Goal: Information Seeking & Learning: Learn about a topic

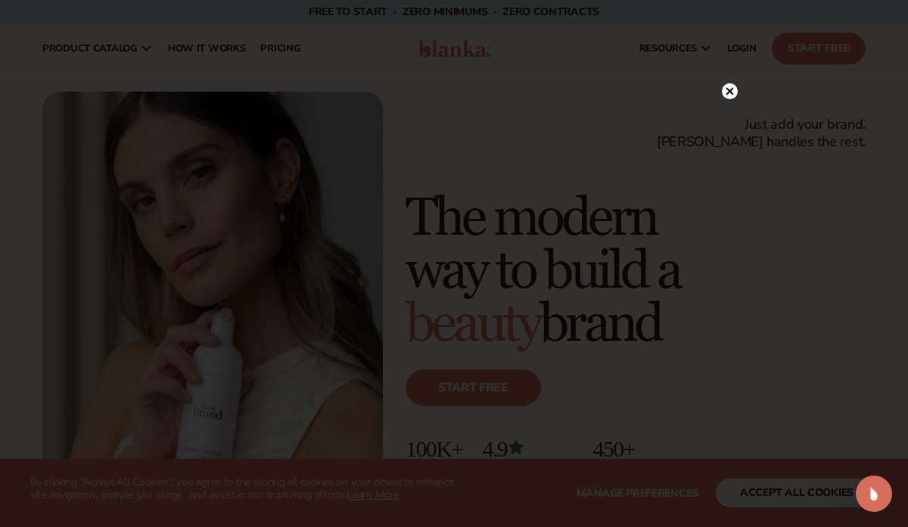
click at [733, 89] on circle at bounding box center [730, 91] width 16 height 16
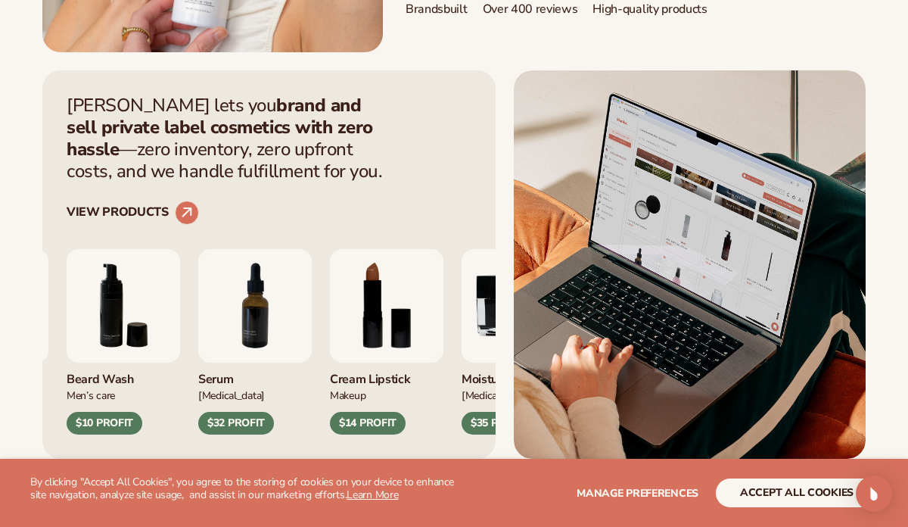
scroll to position [478, 0]
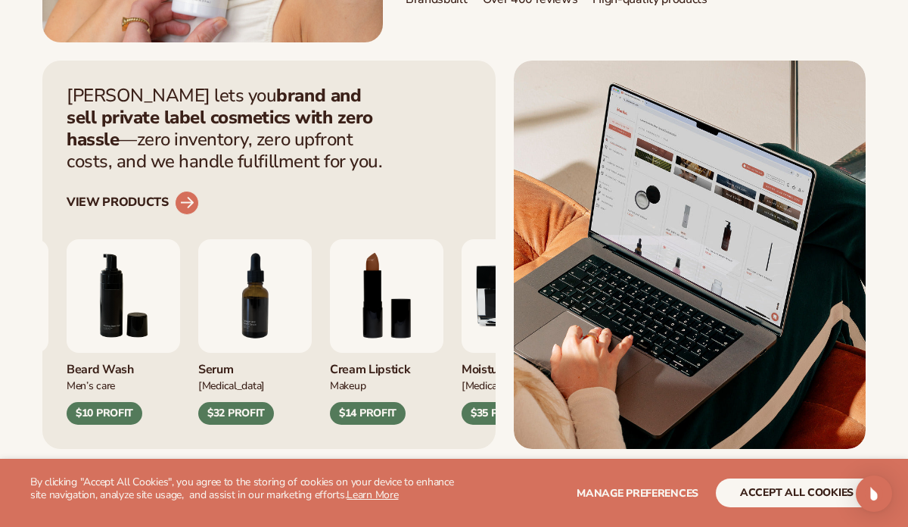
click at [130, 204] on link "VIEW PRODUCTS" at bounding box center [133, 203] width 132 height 24
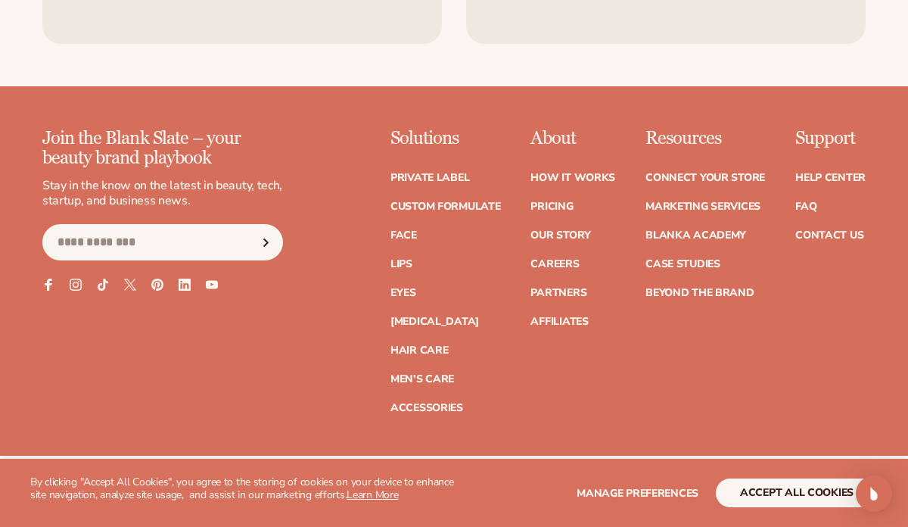
scroll to position [2541, 0]
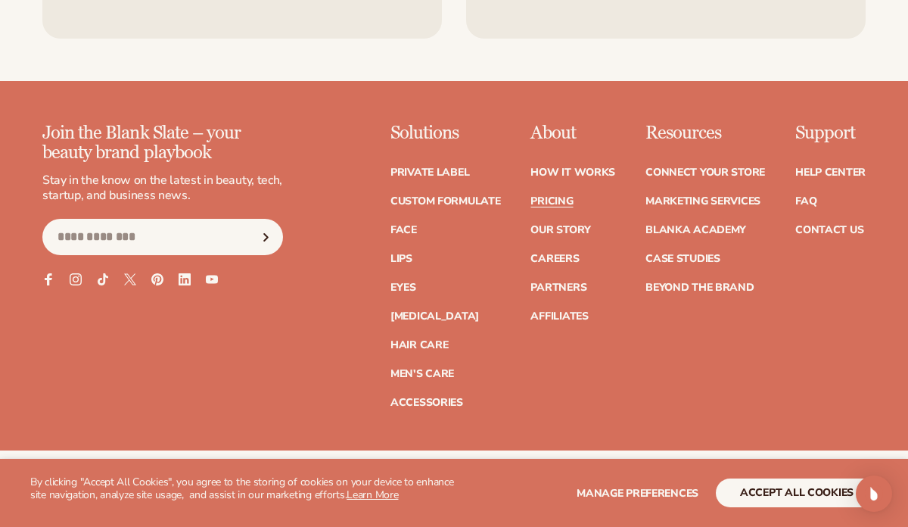
click at [548, 201] on link "Pricing" at bounding box center [551, 201] width 42 height 11
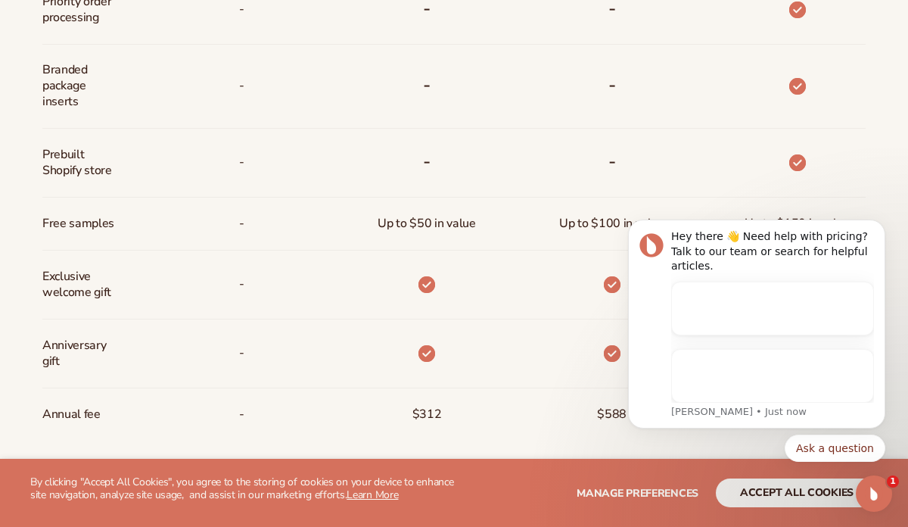
scroll to position [1141, 0]
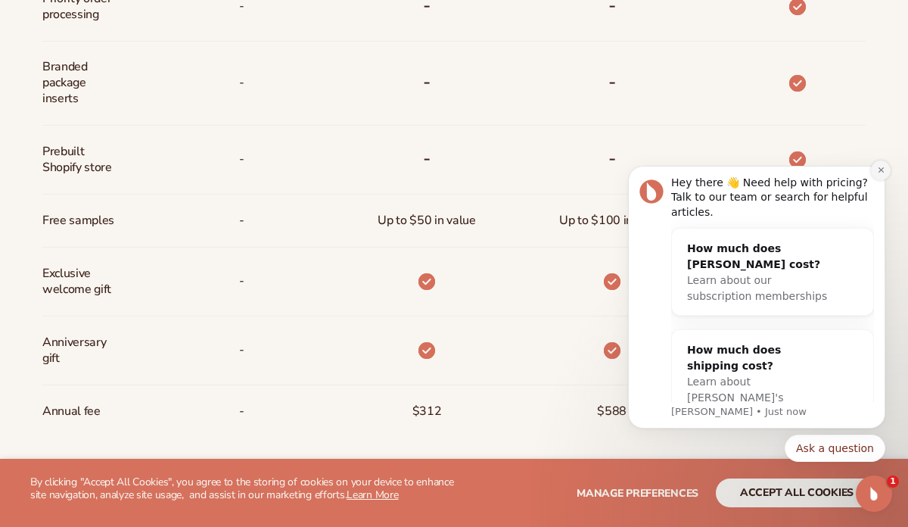
click at [883, 169] on icon "Dismiss notification" at bounding box center [881, 170] width 8 height 8
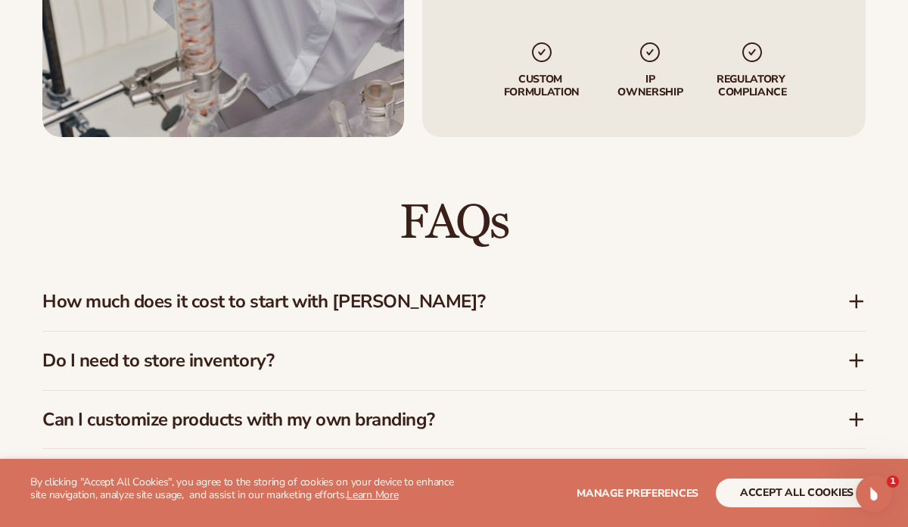
scroll to position [2047, 0]
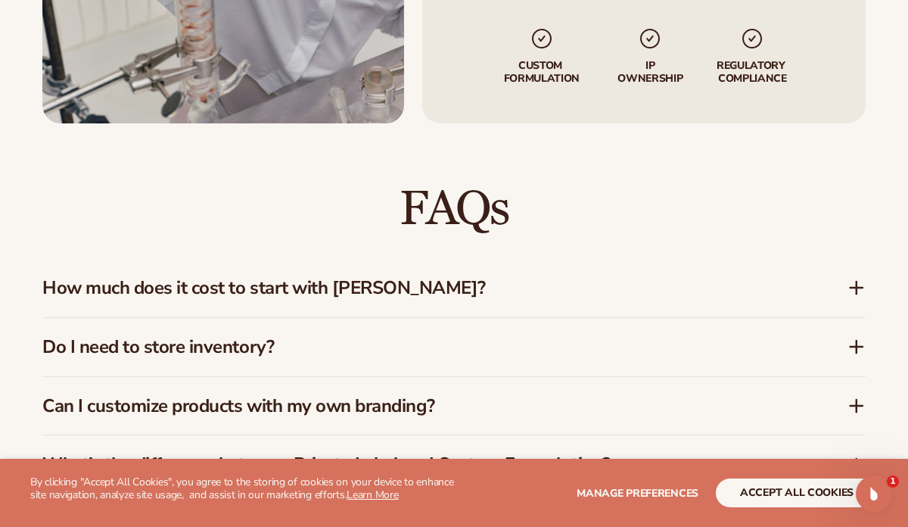
click at [480, 299] on div "How much does it cost to start with Blanka?" at bounding box center [453, 288] width 823 height 58
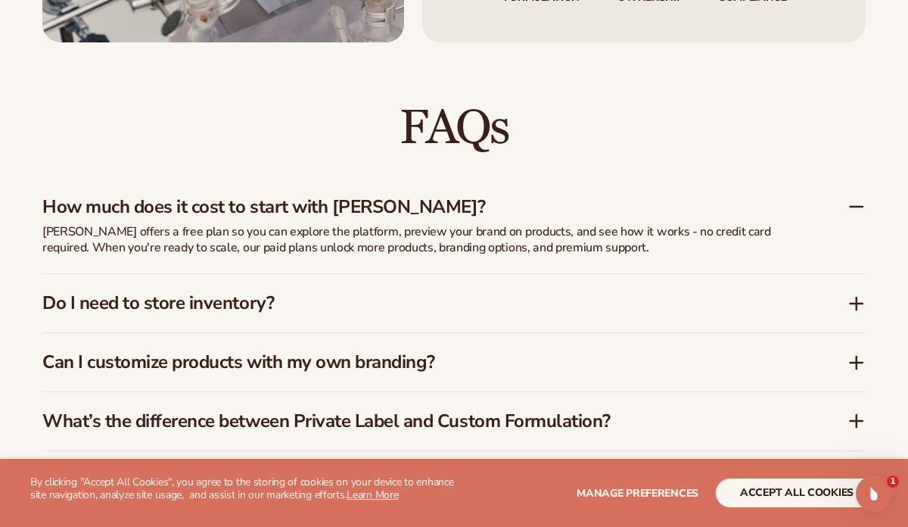
scroll to position [2130, 0]
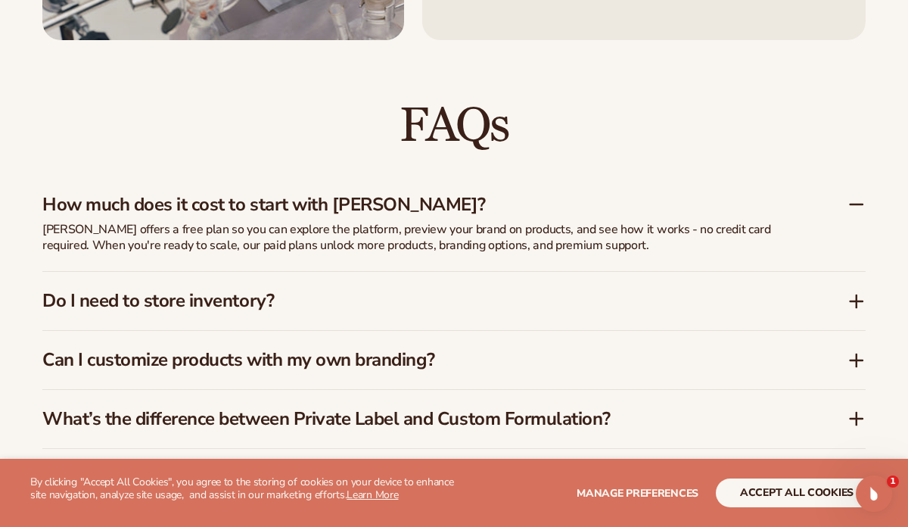
click at [480, 299] on h3 "Do I need to store inventory?" at bounding box center [422, 301] width 760 height 22
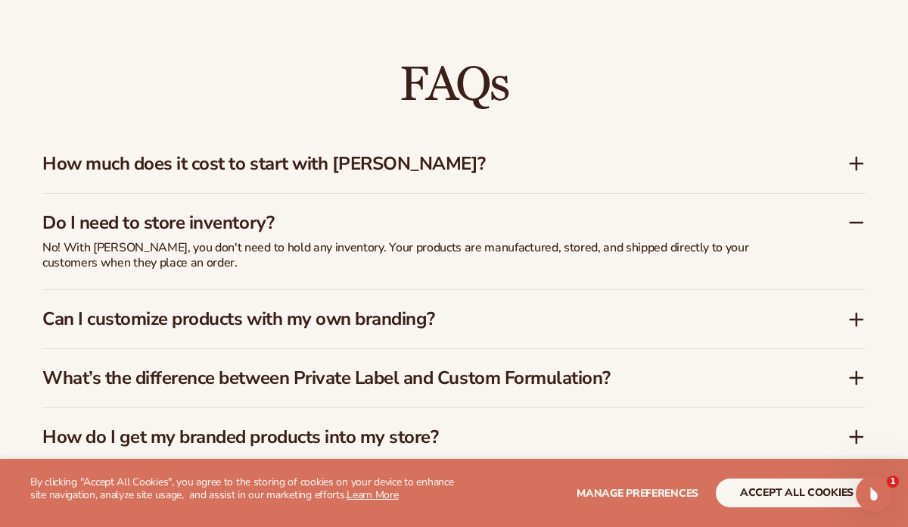
scroll to position [2196, 0]
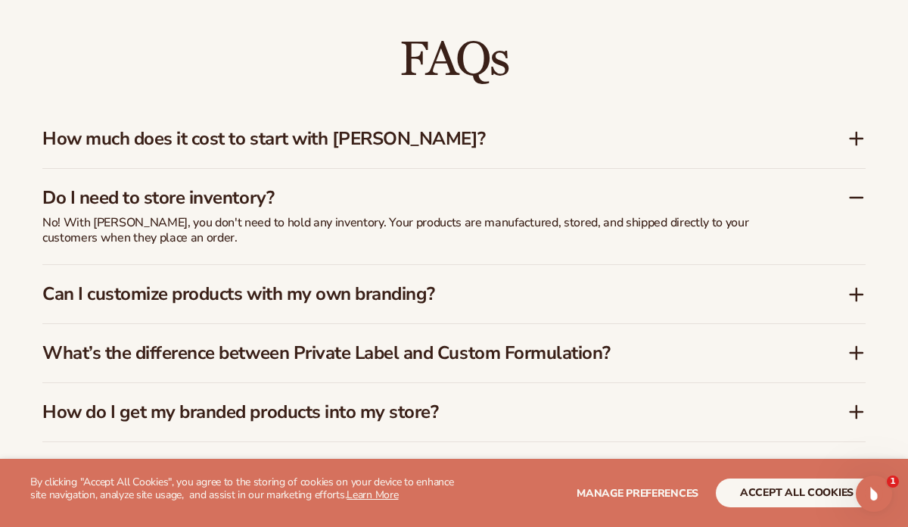
click at [520, 300] on h3 "Can I customize products with my own branding?" at bounding box center [422, 294] width 760 height 22
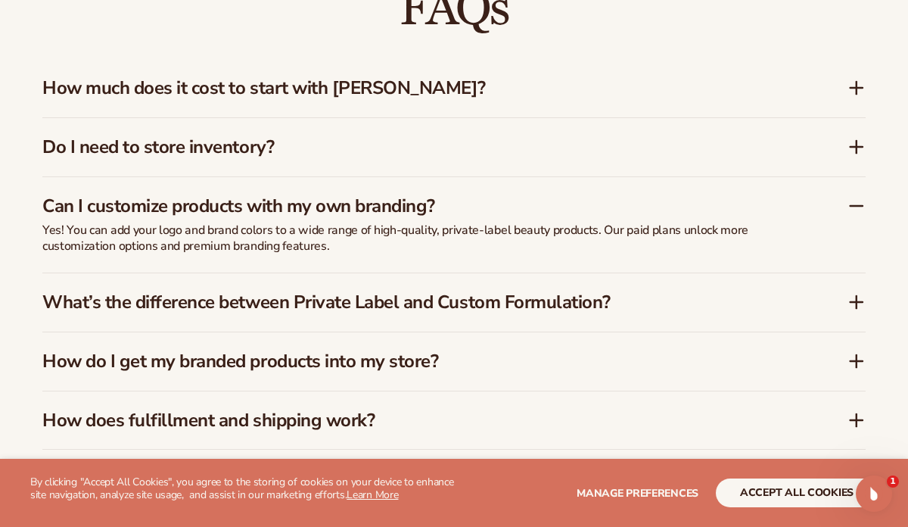
scroll to position [2249, 0]
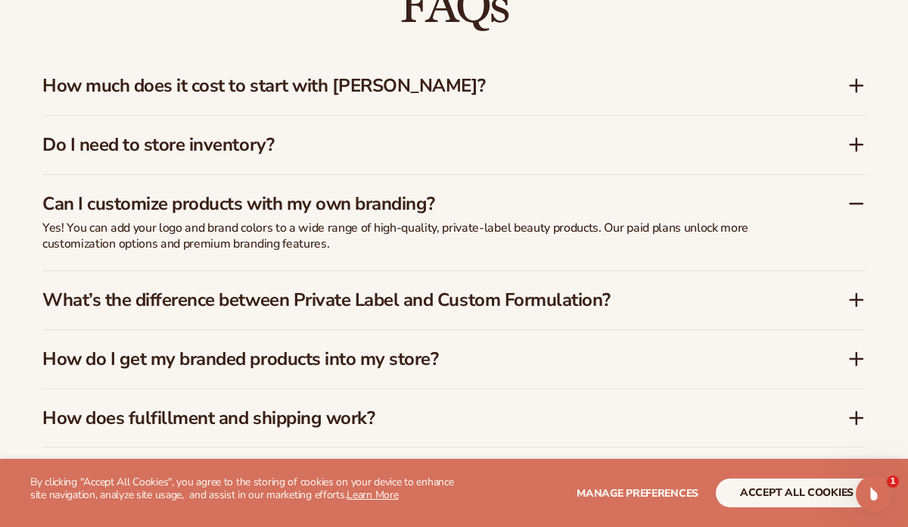
click at [553, 305] on h3 "What’s the difference between Private Label and Custom Formulation?" at bounding box center [422, 300] width 760 height 22
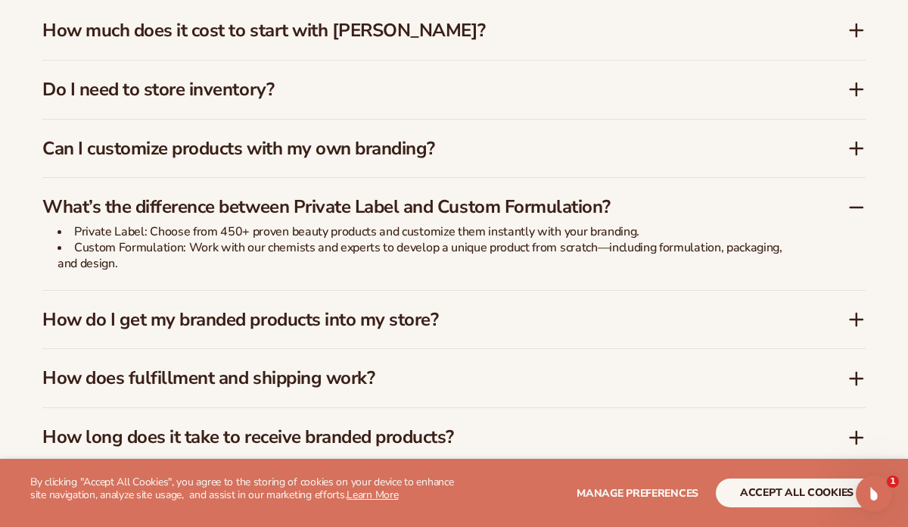
scroll to position [2317, 0]
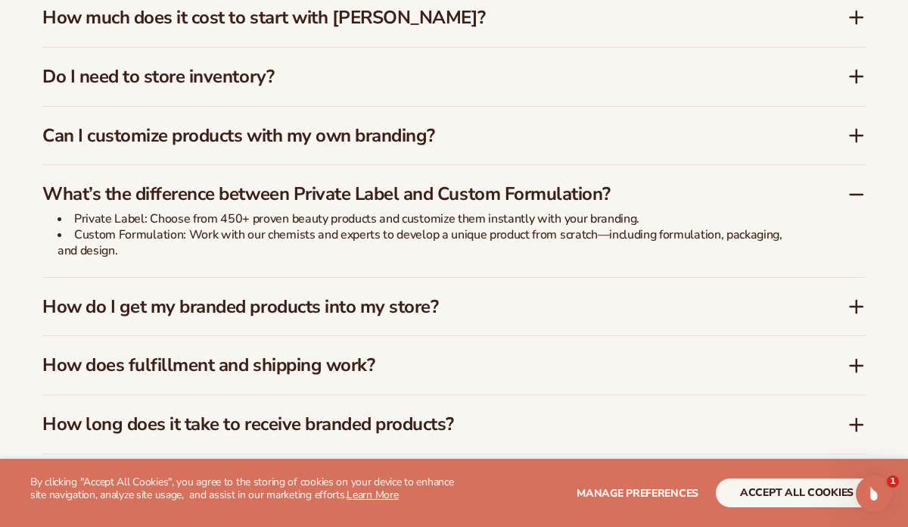
click at [536, 309] on h3 "How do I get my branded products into my store?" at bounding box center [422, 307] width 760 height 22
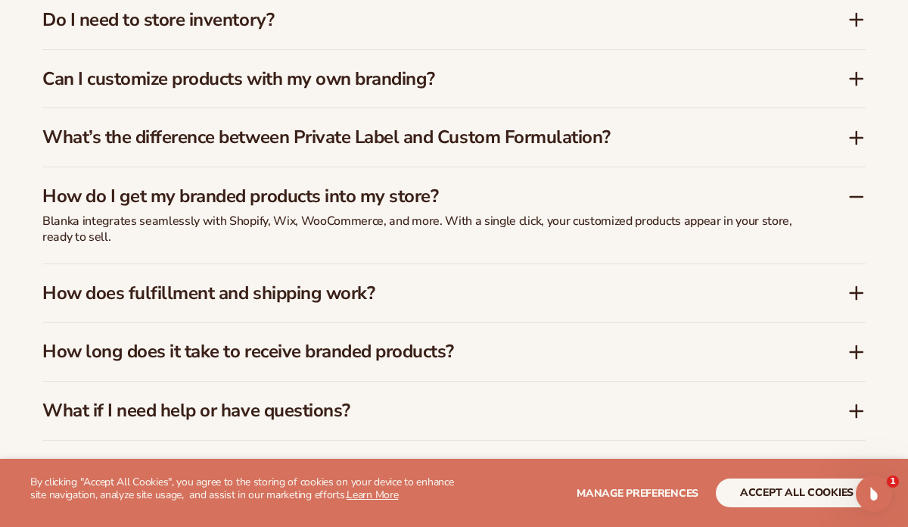
scroll to position [2379, 0]
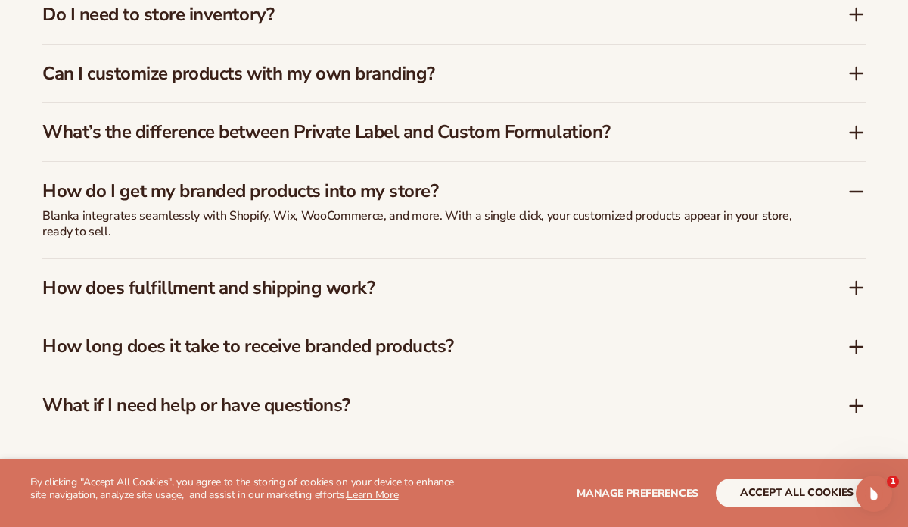
click at [545, 284] on h3 "How does fulfillment and shipping work?" at bounding box center [422, 288] width 760 height 22
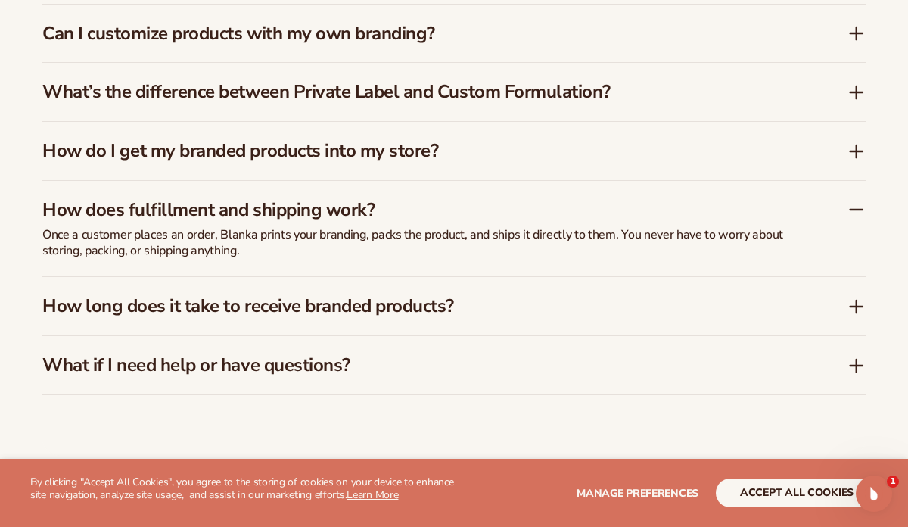
scroll to position [2424, 0]
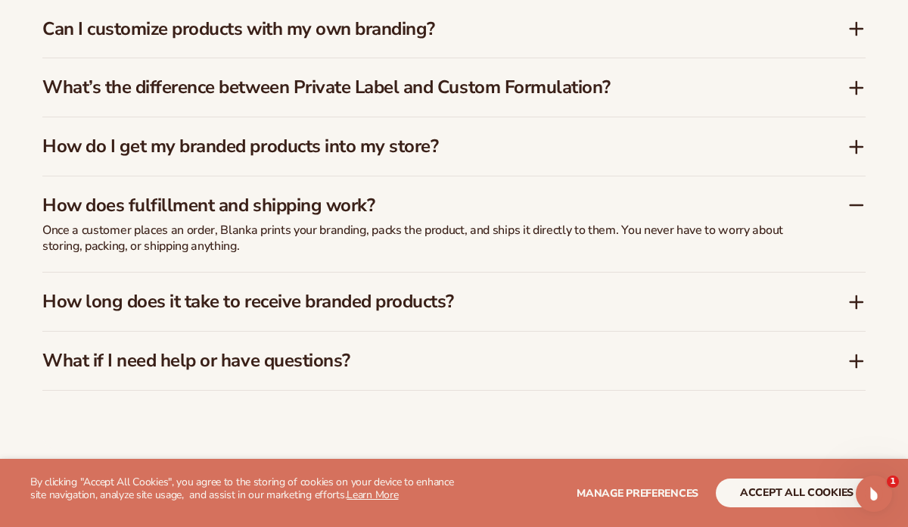
click at [544, 293] on h3 "How long does it take to receive branded products?" at bounding box center [422, 302] width 760 height 22
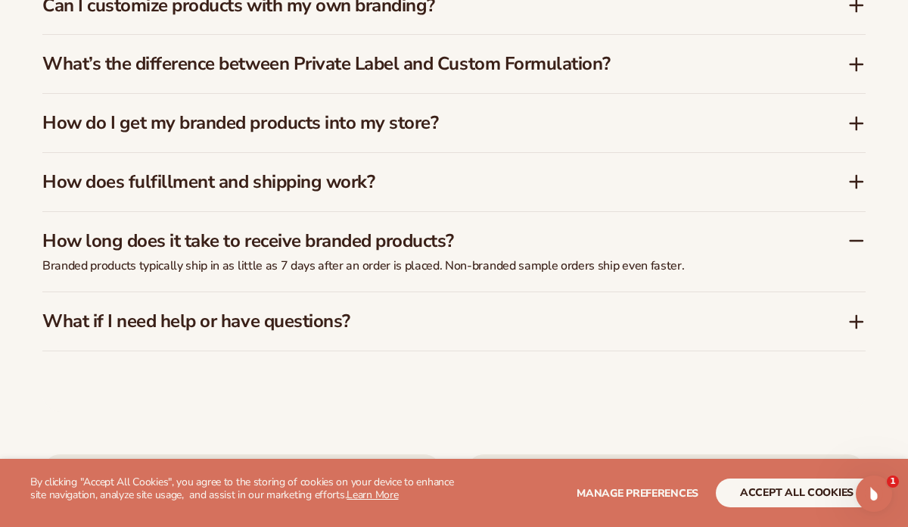
scroll to position [2448, 0]
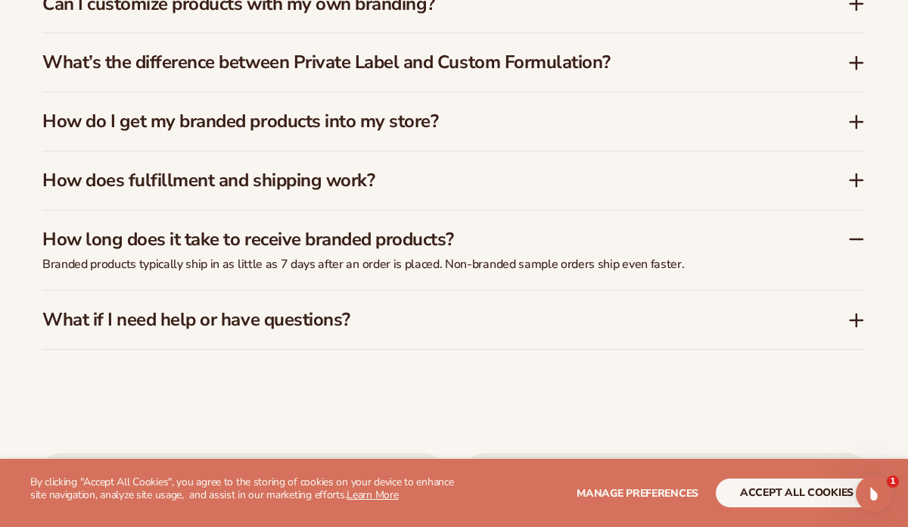
click at [478, 314] on h3 "What if I need help or have questions?" at bounding box center [422, 320] width 760 height 22
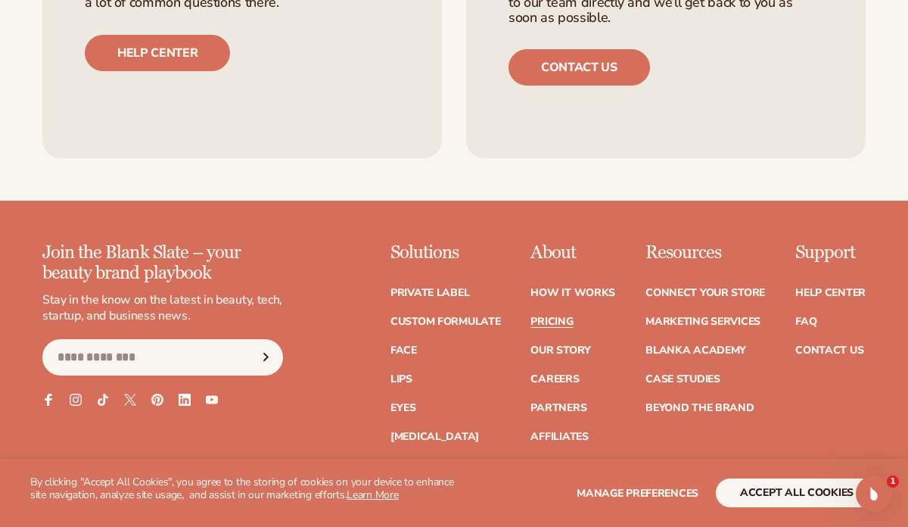
scroll to position [3071, 0]
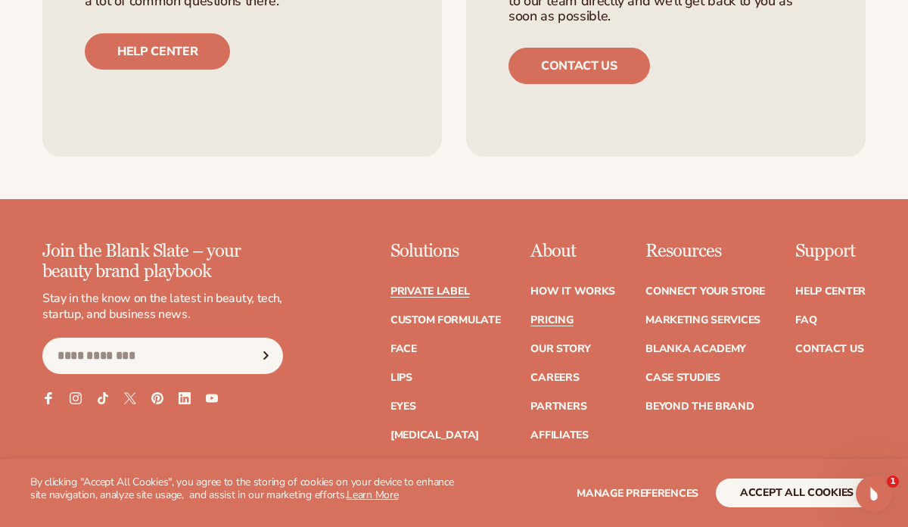
click at [437, 293] on link "Private label" at bounding box center [429, 291] width 79 height 11
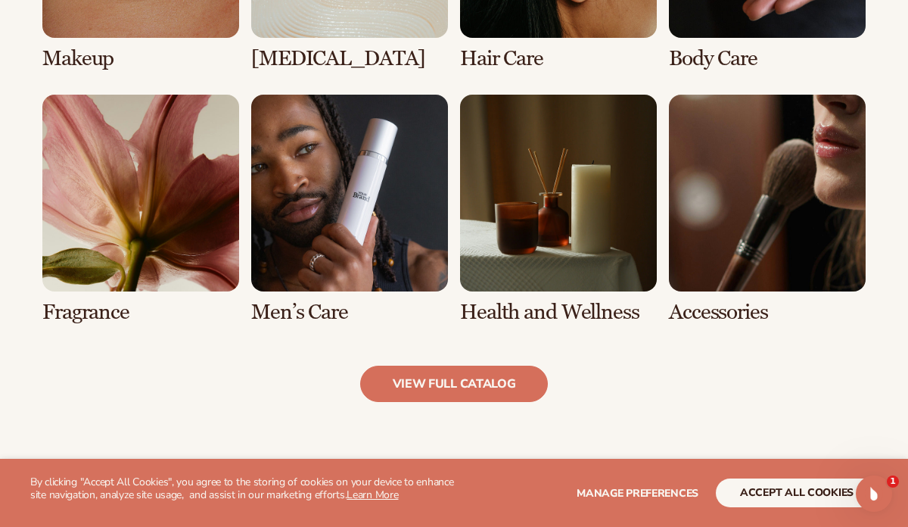
scroll to position [1287, 0]
